Goal: Task Accomplishment & Management: Manage account settings

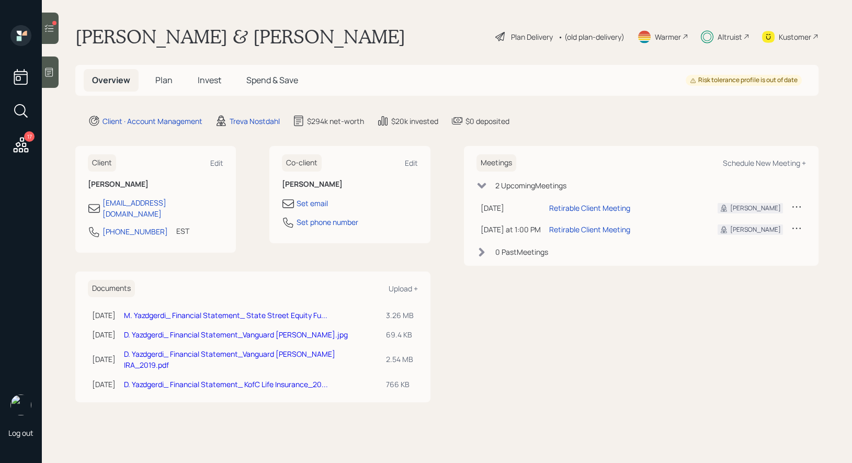
click at [516, 37] on div "Plan Delivery" at bounding box center [532, 36] width 42 height 11
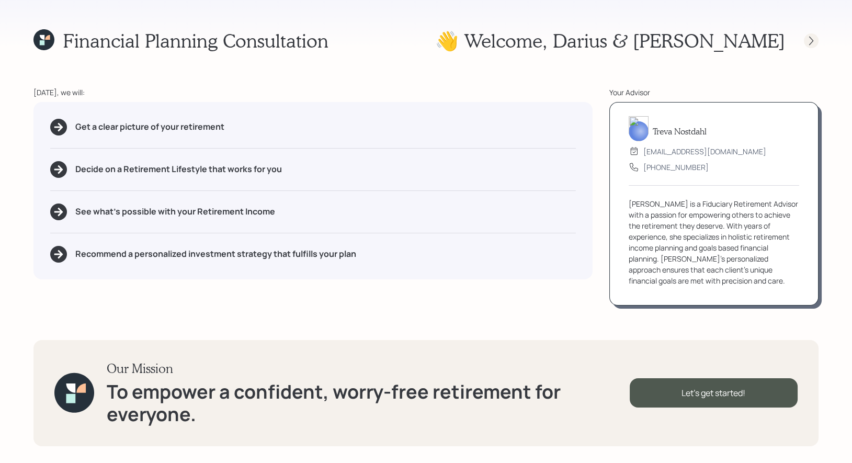
click at [806, 40] on icon at bounding box center [811, 41] width 10 height 10
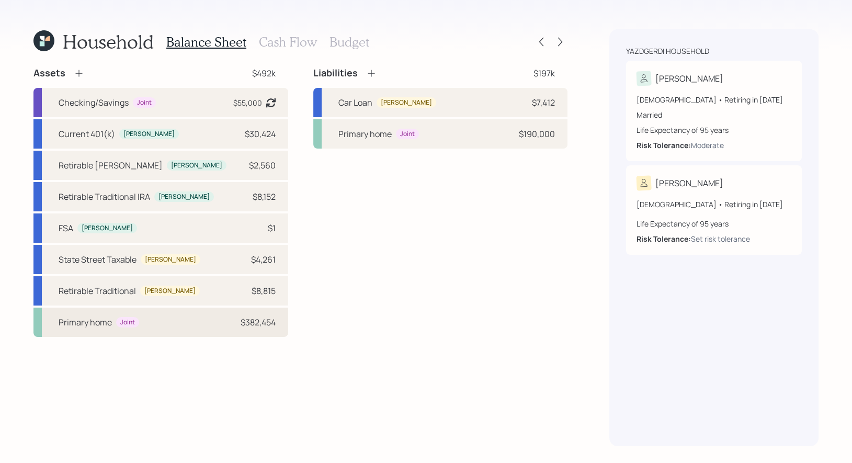
click at [195, 327] on div "Primary home Joint $382,454" at bounding box center [160, 322] width 255 height 29
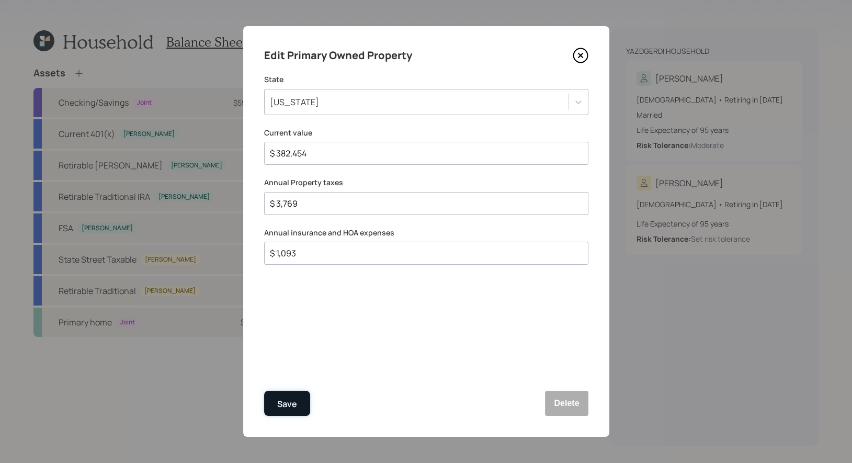
click at [283, 405] on div "Save" at bounding box center [287, 404] width 20 height 14
